Goal: Task Accomplishment & Management: Manage account settings

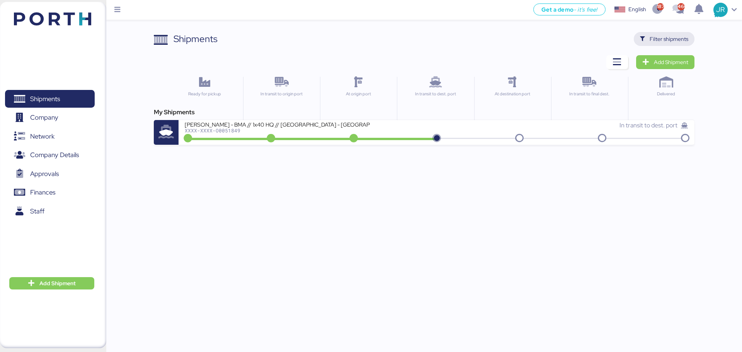
click at [661, 39] on span "Filter shipments" at bounding box center [669, 38] width 39 height 9
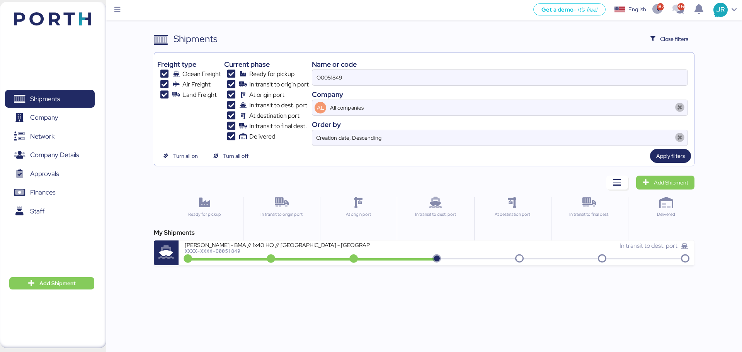
drag, startPoint x: 245, startPoint y: 80, endPoint x: 189, endPoint y: 80, distance: 56.4
click at [192, 80] on div "Freight type Ocean Freight Air Freight Land Freight Current phase Ready for pic…" at bounding box center [423, 101] width 533 height 90
paste input "ADME255570"
type input "ADME255570"
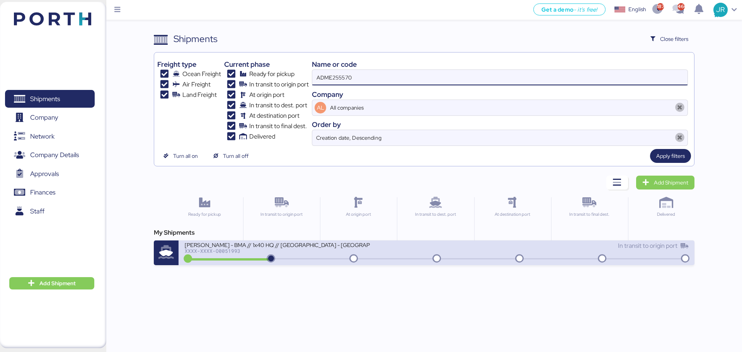
click at [316, 257] on div "[PERSON_NAME] - BMA // 1x40 HQ // [GEOGRAPHIC_DATA] - [GEOGRAPHIC_DATA] // MBL:…" at bounding box center [311, 250] width 252 height 17
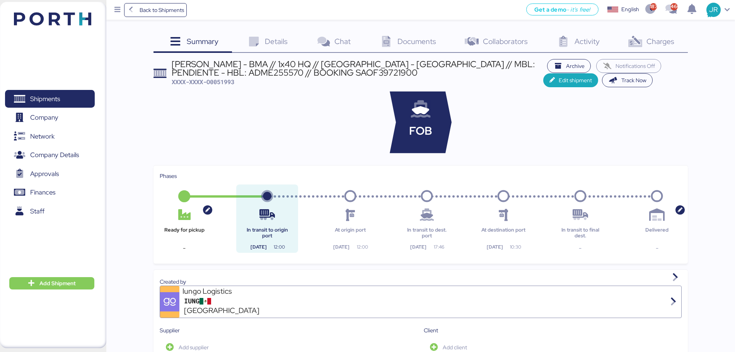
click at [411, 36] on span "Documents" at bounding box center [416, 41] width 39 height 10
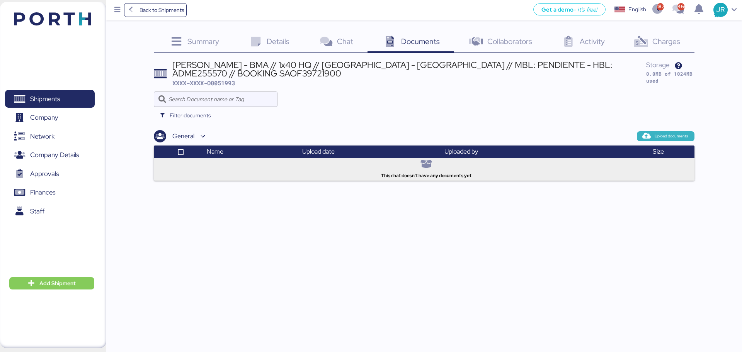
click at [665, 133] on span "Upload documents" at bounding box center [665, 136] width 45 height 7
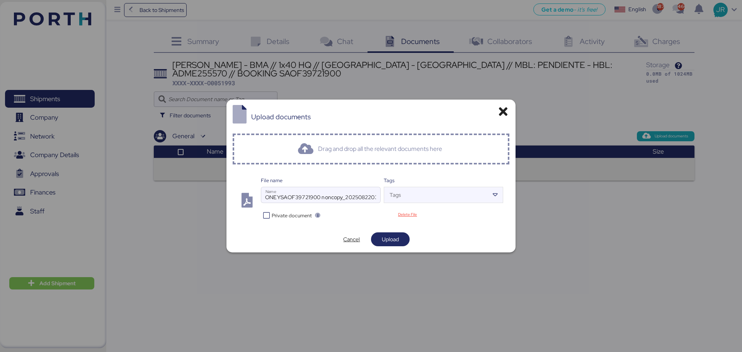
click at [290, 214] on span "Private document" at bounding box center [292, 215] width 40 height 7
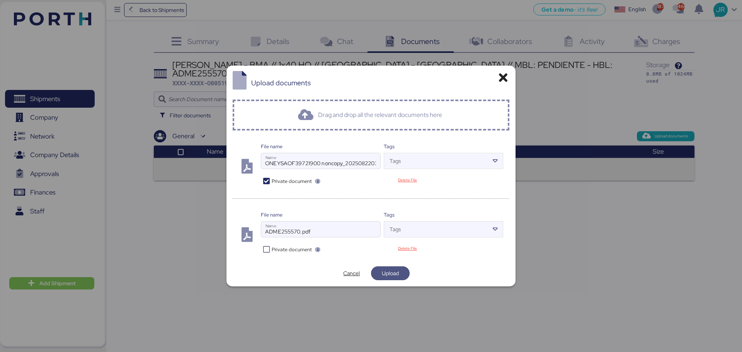
drag, startPoint x: 389, startPoint y: 272, endPoint x: 389, endPoint y: 226, distance: 46.0
click at [389, 272] on span "Upload" at bounding box center [390, 273] width 17 height 9
